Goal: Navigation & Orientation: Find specific page/section

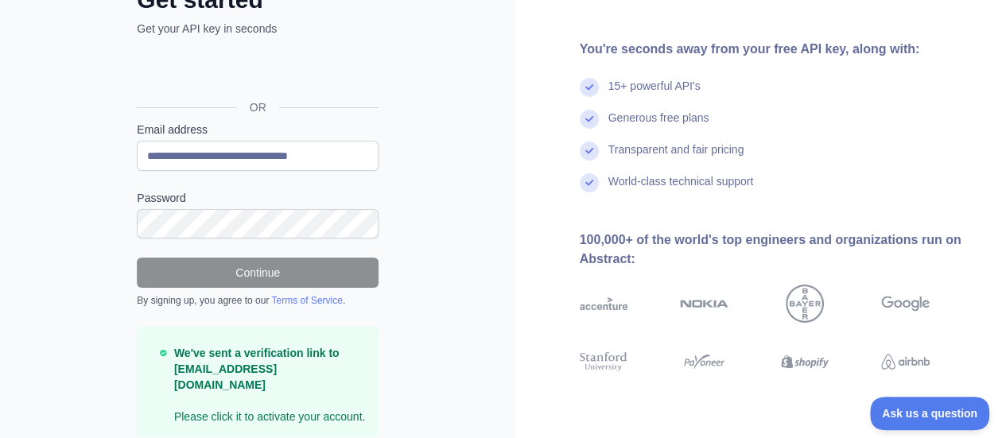
scroll to position [81, 0]
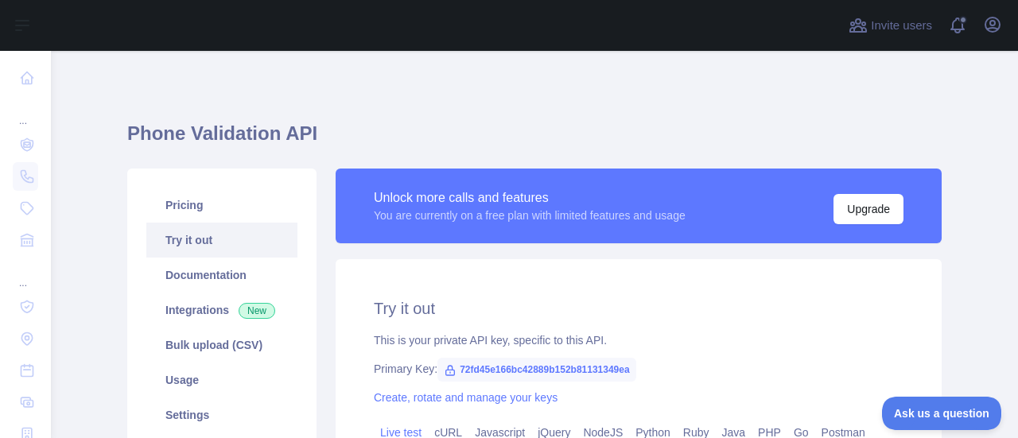
scroll to position [156, 0]
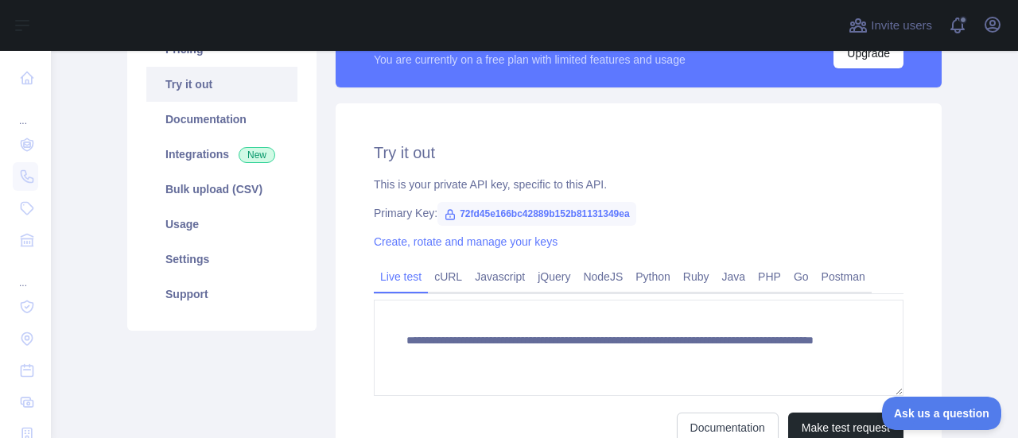
click at [570, 211] on span "72fd45e166bc42889b152b81131349ea" at bounding box center [537, 214] width 199 height 24
copy span "72fd45e166bc42889b152b81131349ea"
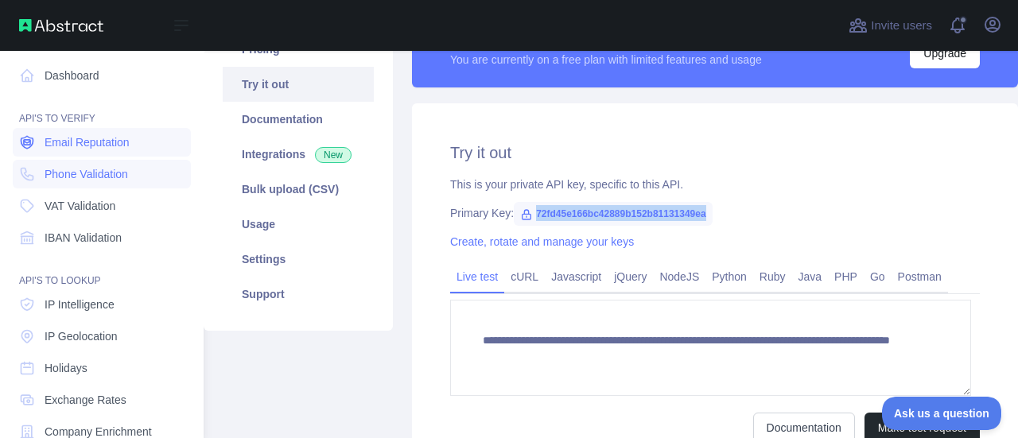
scroll to position [0, 0]
click at [115, 151] on span "Email Reputation" at bounding box center [87, 145] width 85 height 16
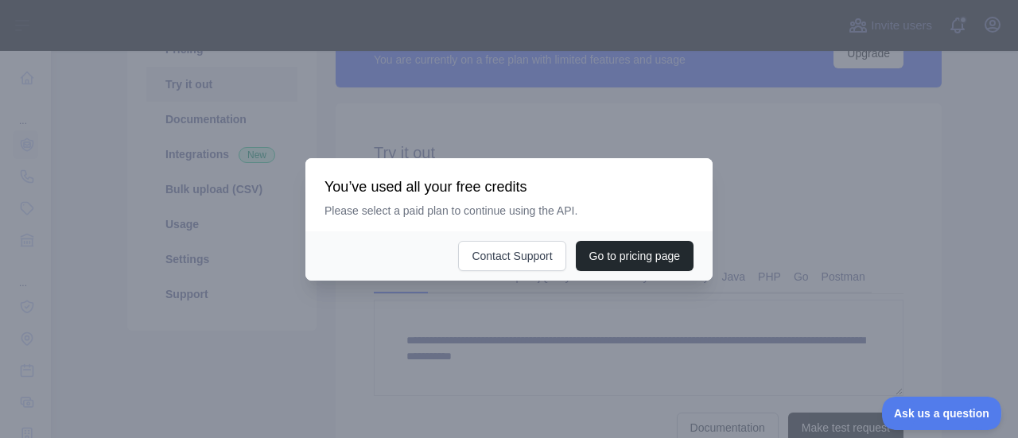
click at [501, 147] on div at bounding box center [509, 219] width 1018 height 438
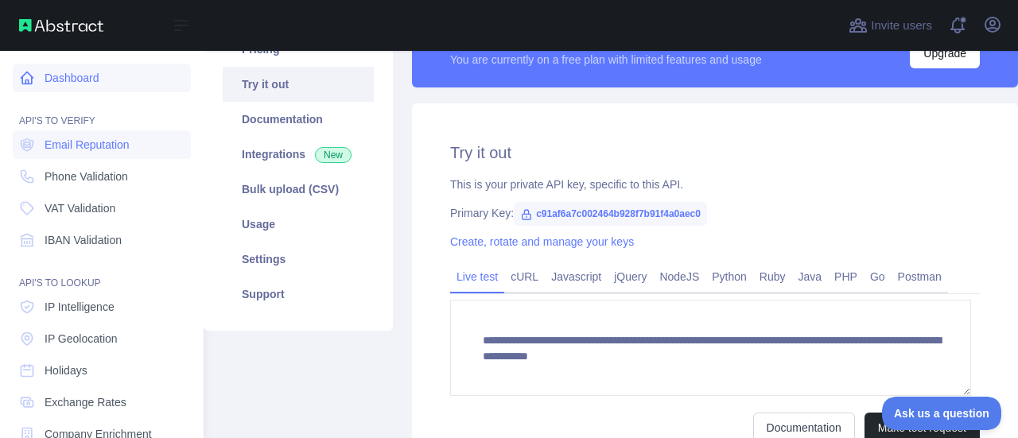
click at [82, 73] on link "Dashboard" at bounding box center [102, 78] width 178 height 29
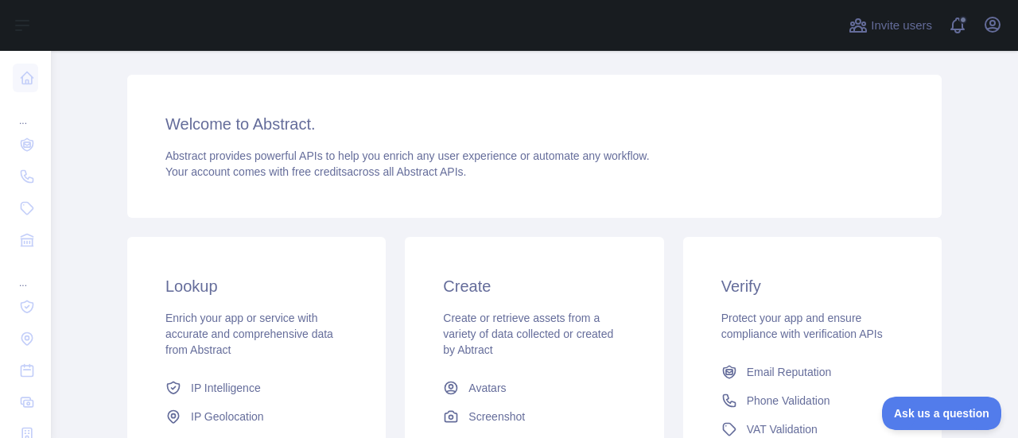
scroll to position [239, 0]
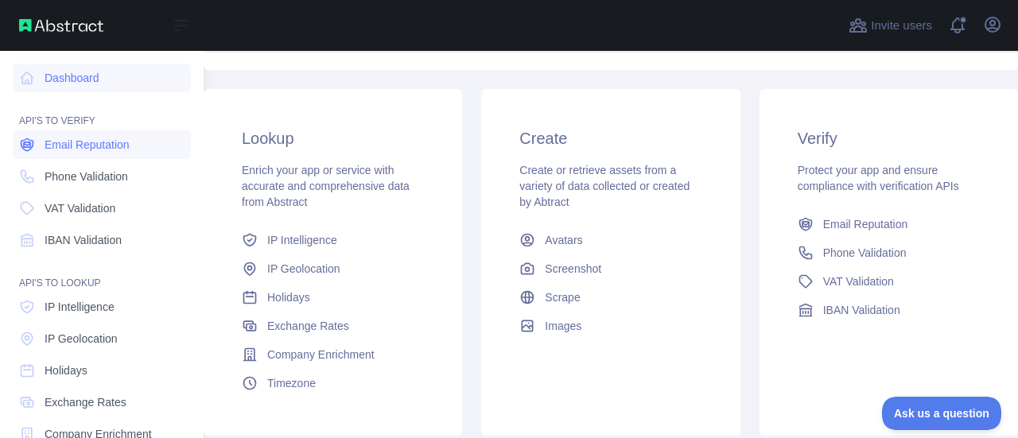
click at [120, 150] on span "Email Reputation" at bounding box center [87, 145] width 85 height 16
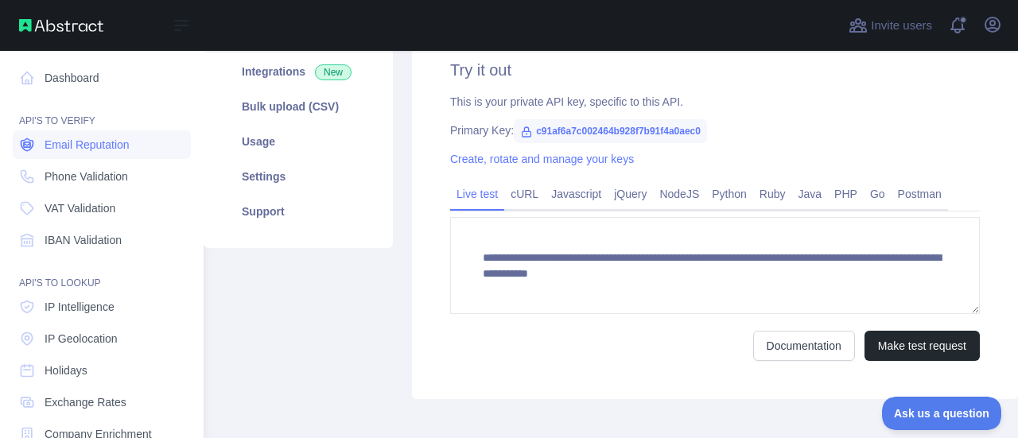
scroll to position [239, 0]
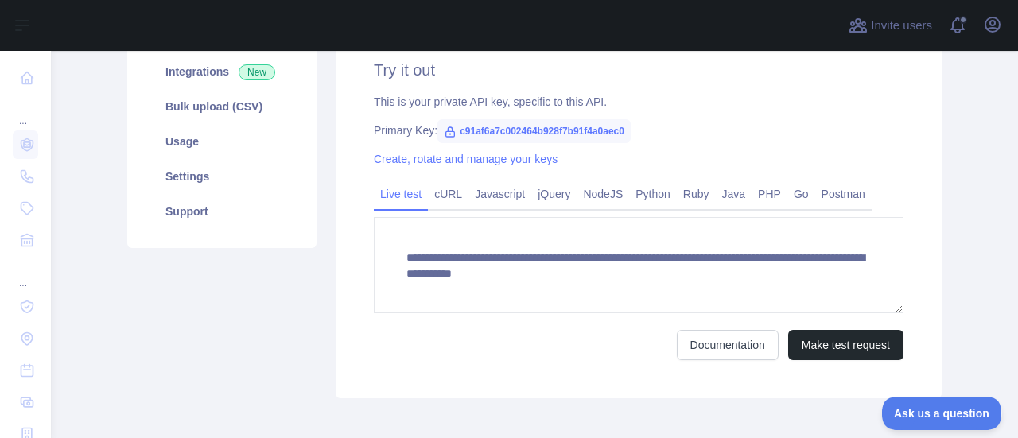
click at [582, 133] on span "c91af6a7c002464b928f7b91f4a0aec0" at bounding box center [534, 131] width 193 height 24
copy span "c91af6a7c002464b928f7b91f4a0aec0"
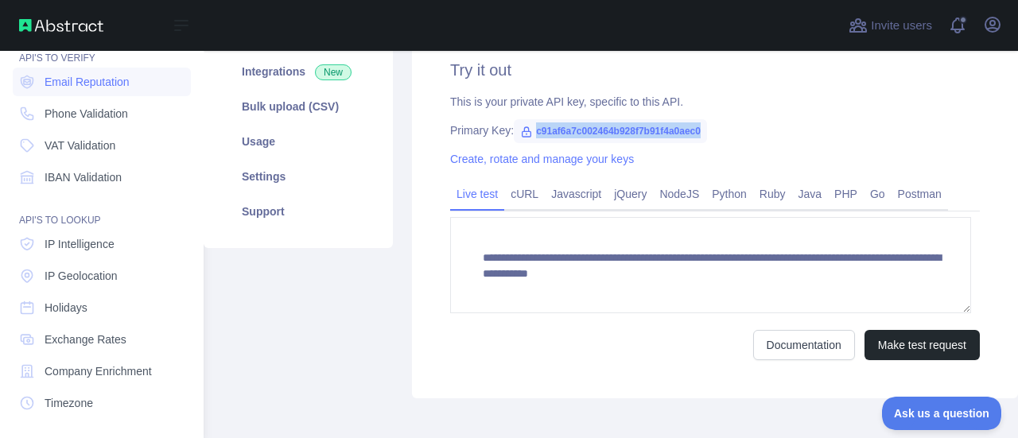
scroll to position [0, 0]
